Goal: Task Accomplishment & Management: Manage account settings

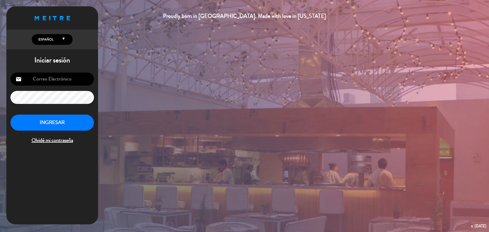
type input "[EMAIL_ADDRESS][DOMAIN_NAME]"
click at [80, 125] on button "INGRESAR" at bounding box center [52, 123] width 84 height 16
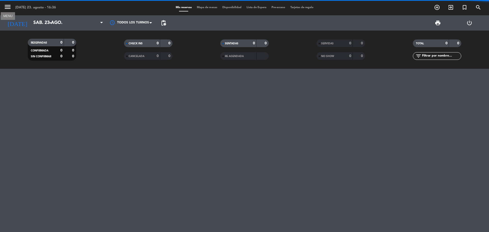
click at [5, 6] on icon "menu" at bounding box center [8, 7] width 8 height 8
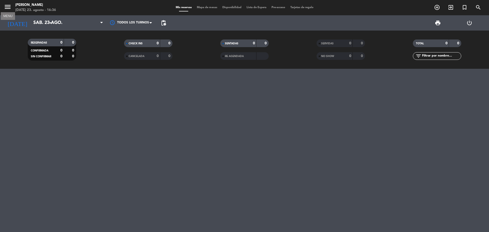
click at [7, 5] on icon "menu" at bounding box center [8, 7] width 8 height 8
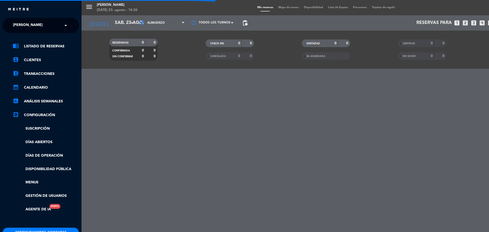
click at [65, 26] on span at bounding box center [67, 25] width 9 height 11
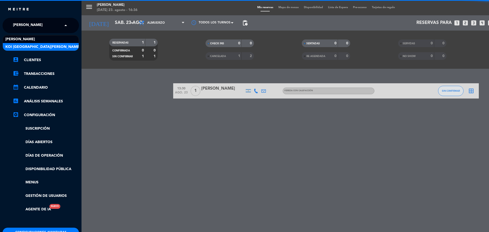
click at [56, 47] on div "KOI [GEOGRAPHIC_DATA][PERSON_NAME]" at bounding box center [41, 47] width 76 height 8
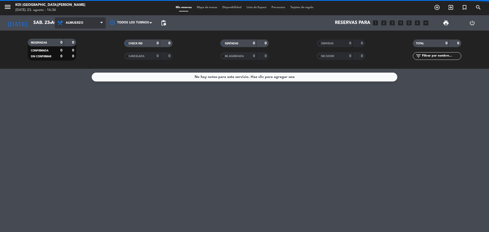
click at [99, 23] on span "Almuerzo" at bounding box center [80, 22] width 51 height 11
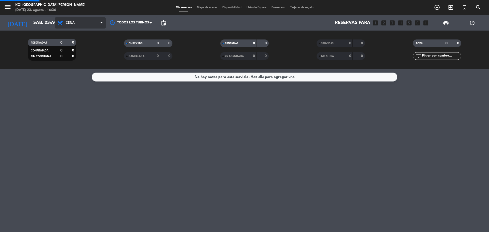
click at [94, 52] on div "menu KOI [GEOGRAPHIC_DATA][PERSON_NAME][DATE] 23. agosto - 16:36 Mis reservas M…" at bounding box center [244, 34] width 489 height 69
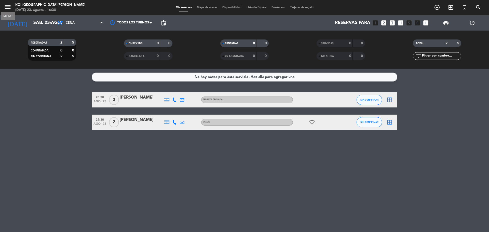
click at [11, 8] on icon "menu" at bounding box center [8, 7] width 8 height 8
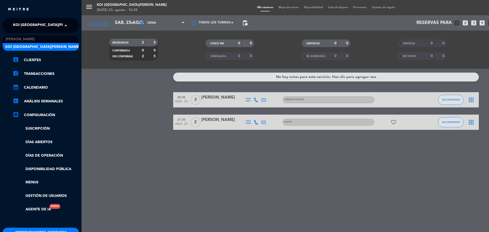
click at [55, 30] on input "text" at bounding box center [41, 25] width 62 height 11
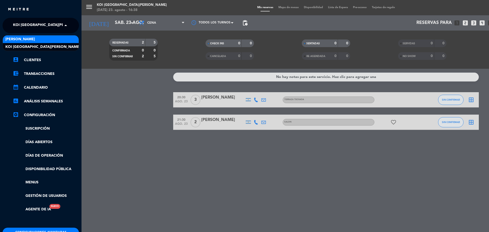
click at [54, 40] on div "[PERSON_NAME]" at bounding box center [41, 39] width 76 height 8
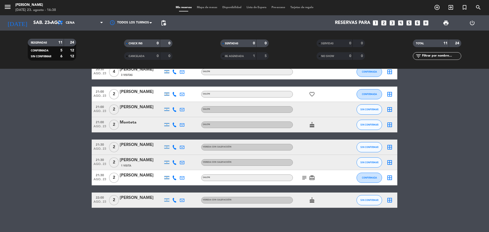
scroll to position [82, 0]
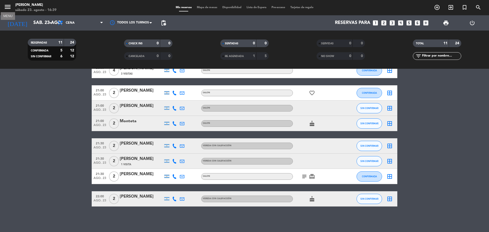
click at [9, 8] on icon "menu" at bounding box center [8, 7] width 8 height 8
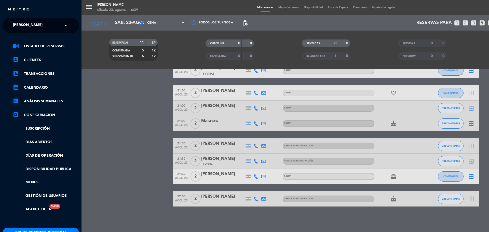
click at [64, 21] on span at bounding box center [67, 25] width 9 height 11
click at [65, 47] on div "KOI [GEOGRAPHIC_DATA][PERSON_NAME]" at bounding box center [41, 47] width 76 height 8
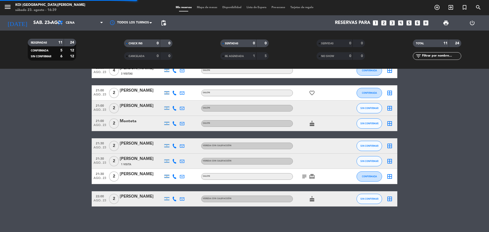
scroll to position [0, 0]
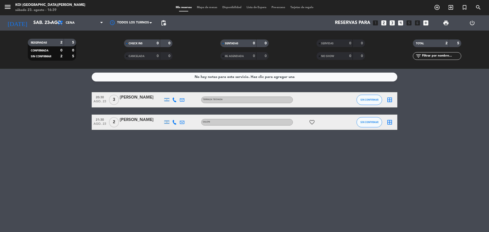
drag, startPoint x: 324, startPoint y: 214, endPoint x: 271, endPoint y: 209, distance: 53.2
click at [276, 208] on div "No hay notas para este servicio. Haz clic para agregar una 20:30 [DATE] 3 [PERS…" at bounding box center [244, 150] width 489 height 163
